Goal: Register for event/course

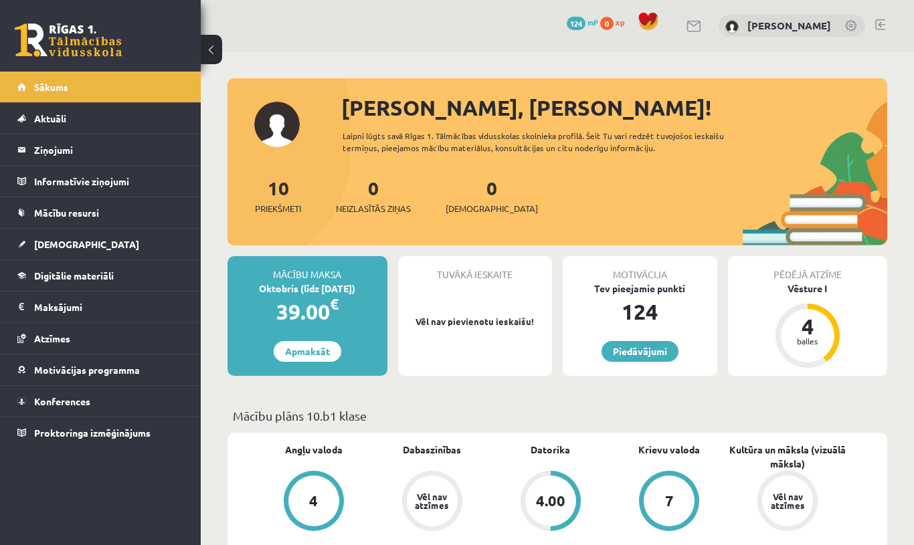
click at [70, 397] on span "Konferences" at bounding box center [62, 401] width 56 height 12
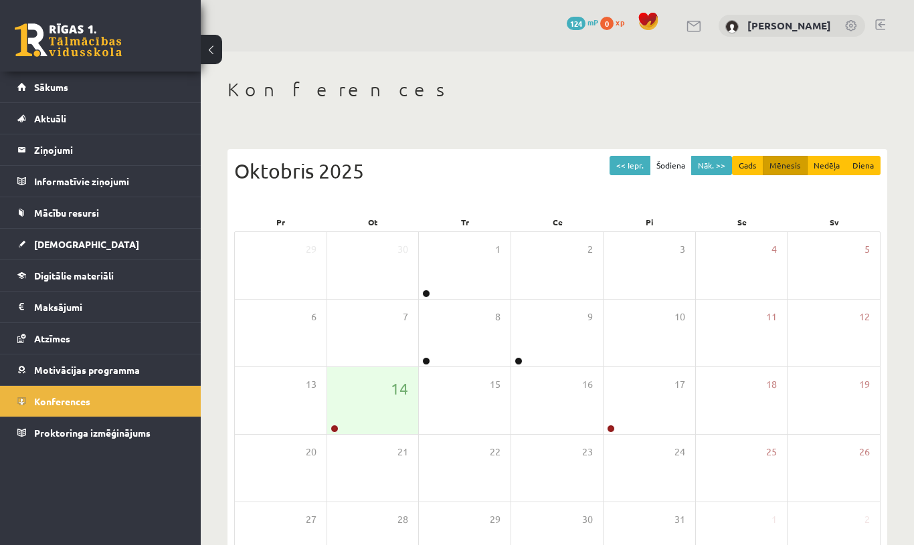
click at [394, 392] on span "14" at bounding box center [399, 388] width 17 height 23
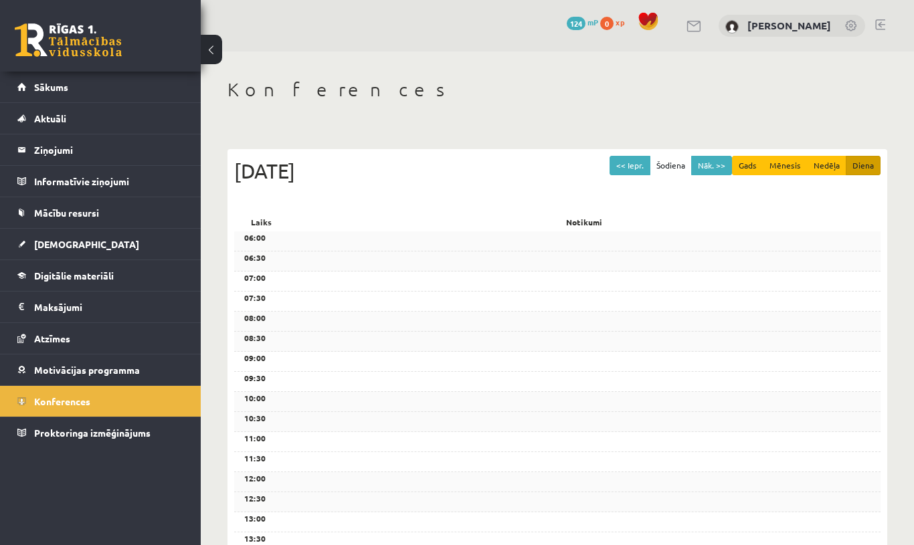
click at [47, 114] on span "Aktuāli" at bounding box center [50, 118] width 32 height 12
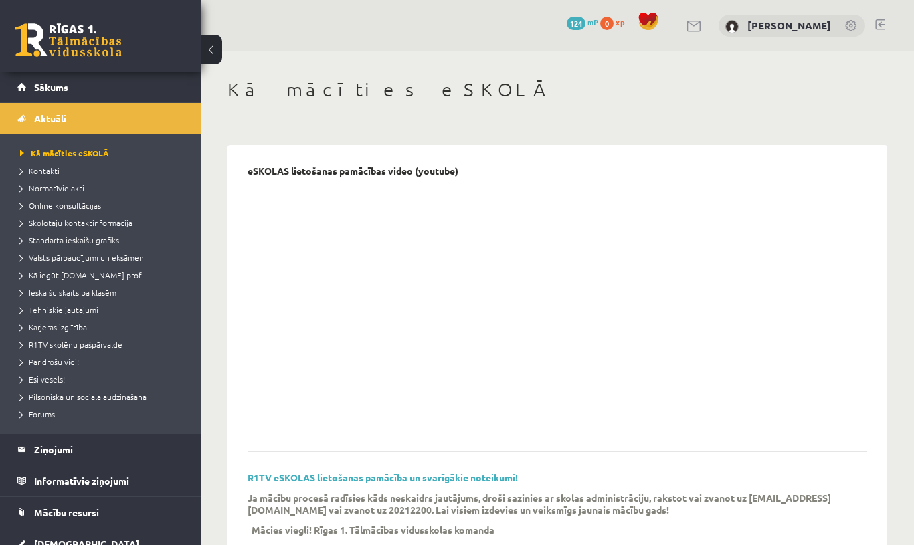
click at [42, 88] on span "Sākums" at bounding box center [51, 87] width 34 height 12
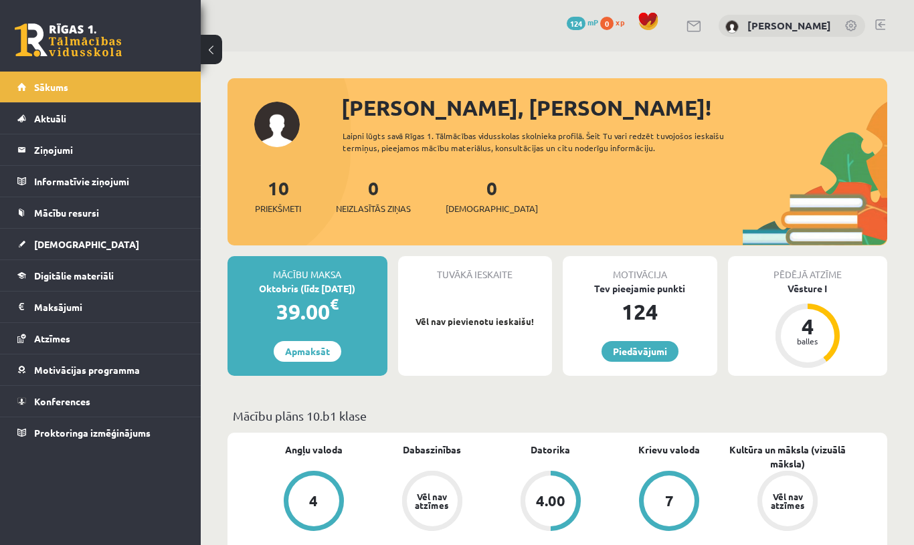
click at [52, 140] on legend "Ziņojumi 0" at bounding box center [109, 149] width 150 height 31
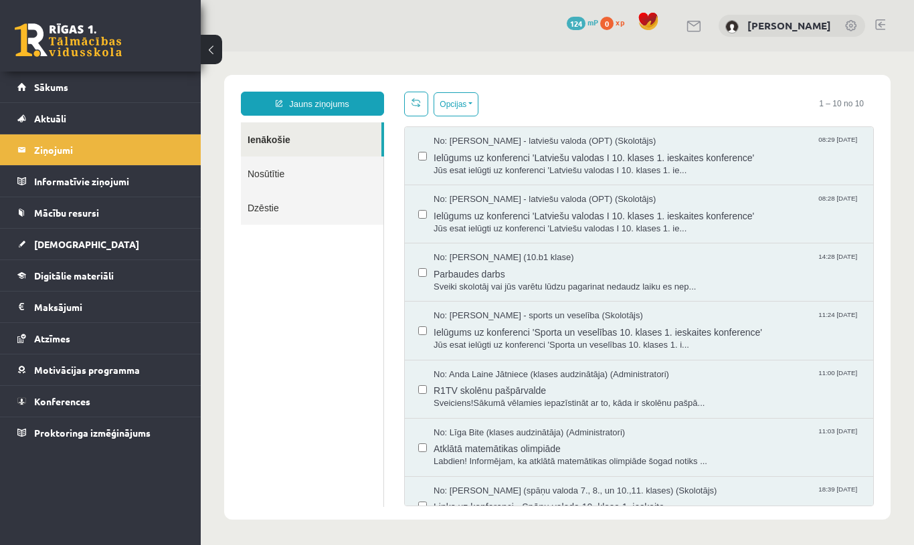
click at [483, 160] on span "Ielūgums uz konferenci 'Latviešu valodas I 10. klases 1. ieskaites konference'" at bounding box center [646, 156] width 426 height 17
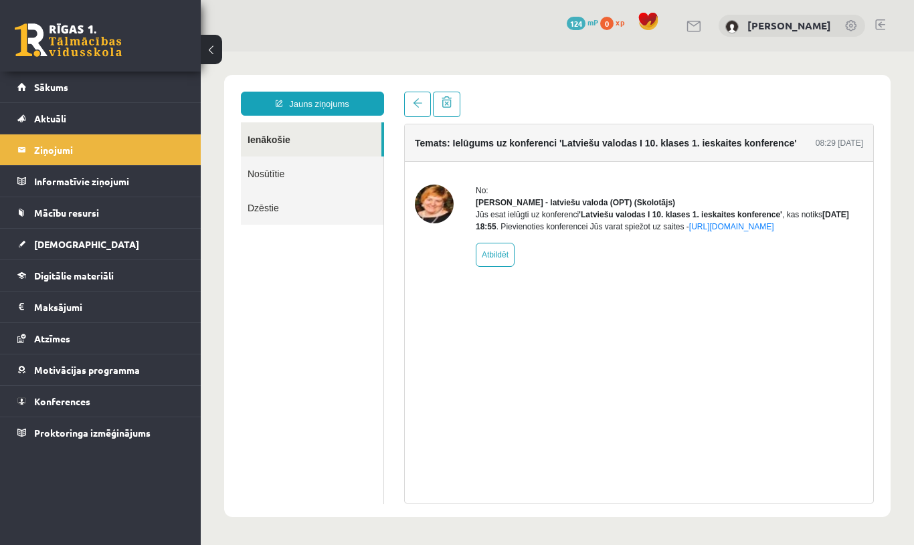
click at [774, 231] on link "[URL][DOMAIN_NAME]" at bounding box center [731, 226] width 85 height 9
